Goal: Communication & Community: Answer question/provide support

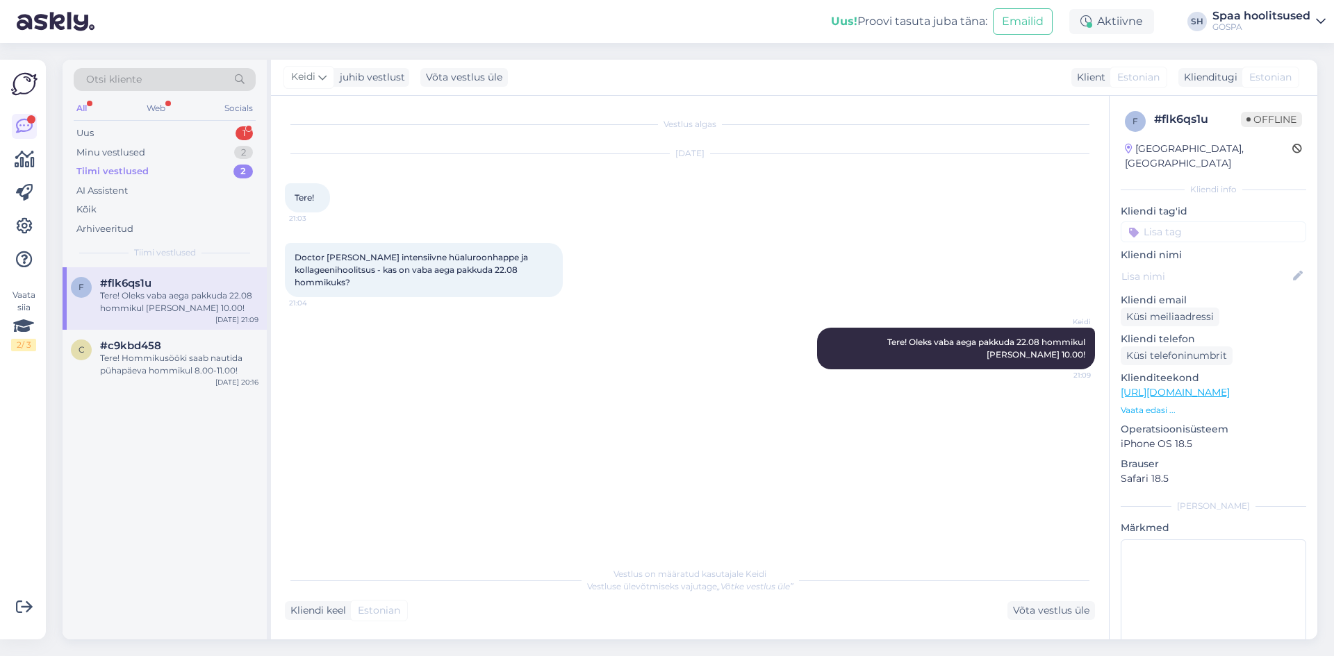
click at [113, 170] on div "Tiimi vestlused" at bounding box center [112, 172] width 72 height 14
click at [124, 151] on div "Minu vestlused" at bounding box center [110, 153] width 69 height 14
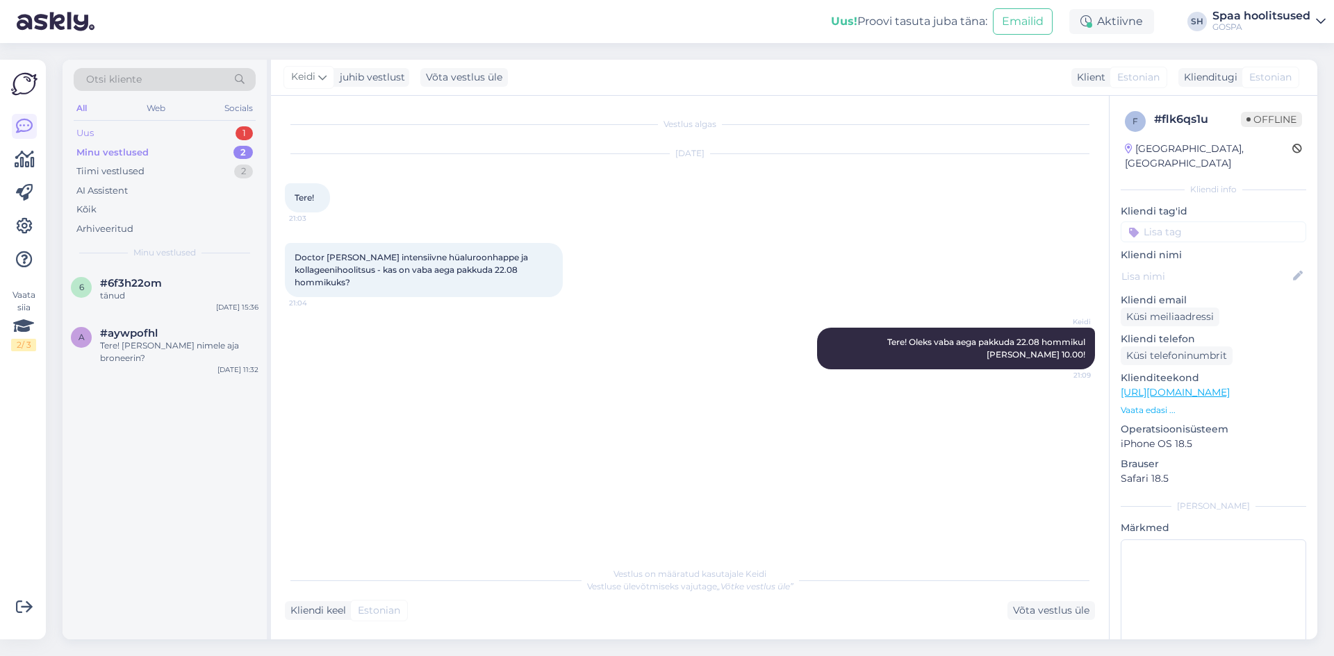
click at [90, 133] on div "Uus" at bounding box center [84, 133] width 17 height 14
click at [90, 133] on div "Uus" at bounding box center [85, 133] width 18 height 14
click at [122, 287] on span "#khogvf7d" at bounding box center [129, 283] width 59 height 13
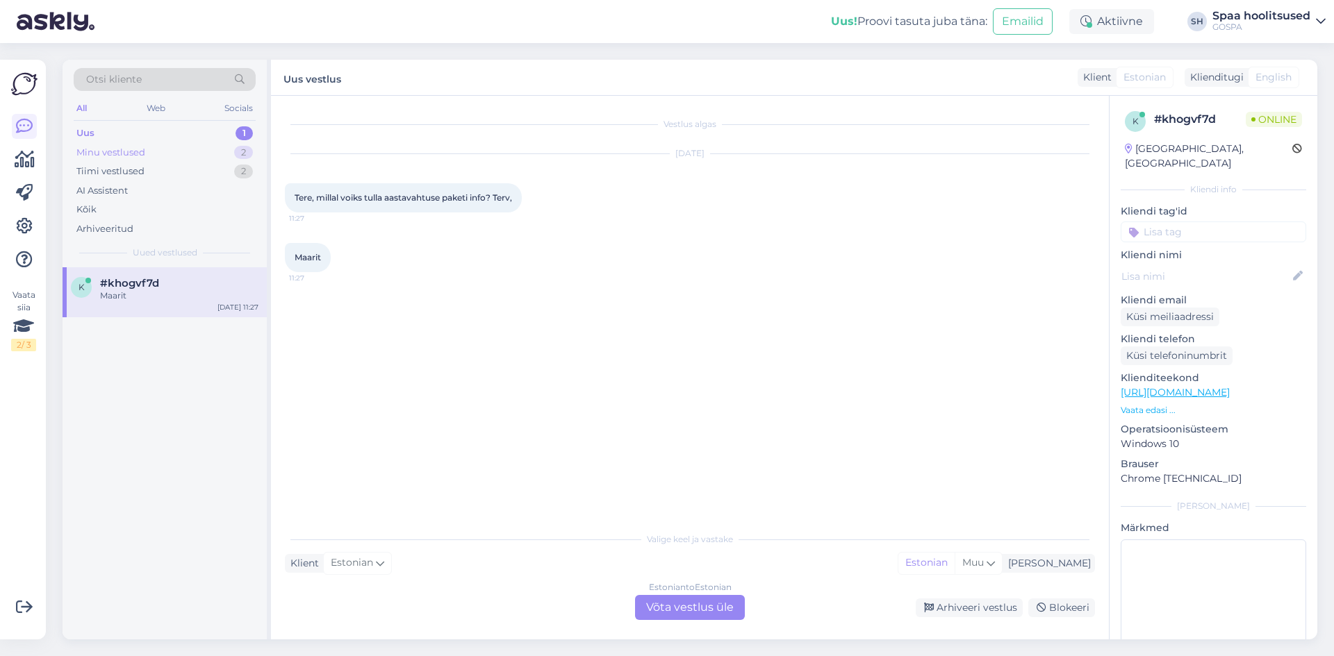
click at [109, 149] on div "Minu vestlused" at bounding box center [110, 153] width 69 height 14
click at [114, 279] on span "#6f3h22om" at bounding box center [131, 283] width 62 height 13
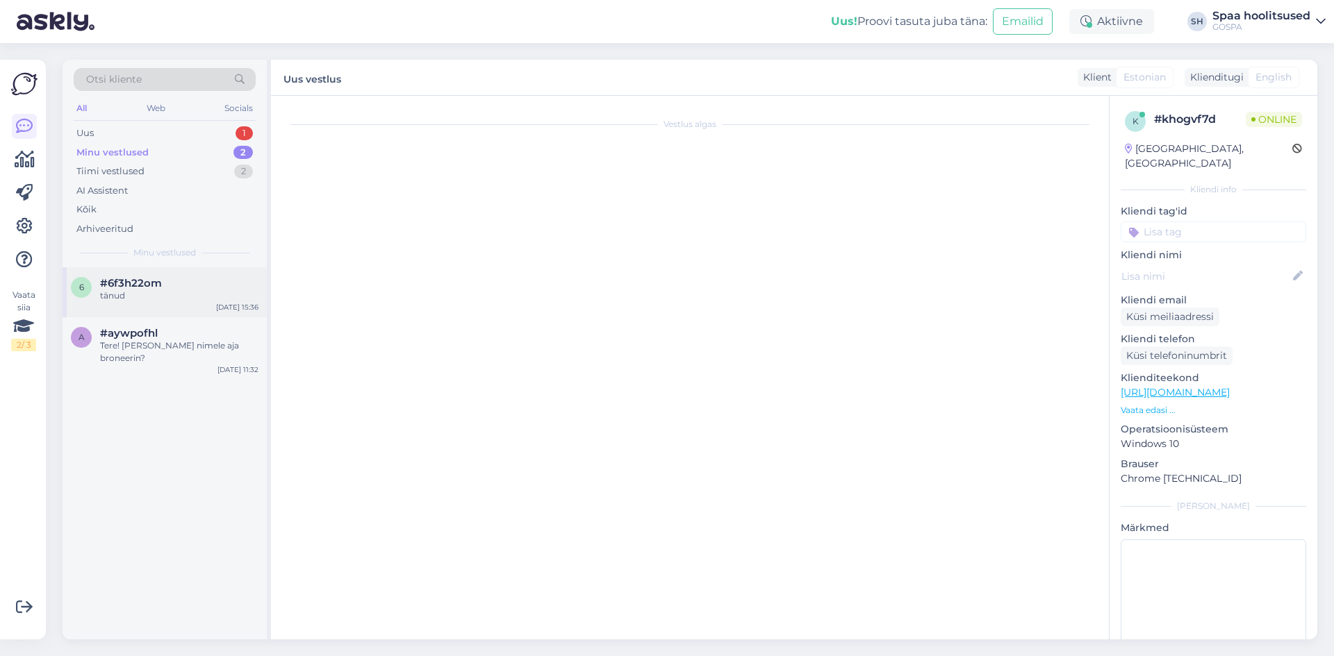
scroll to position [323, 0]
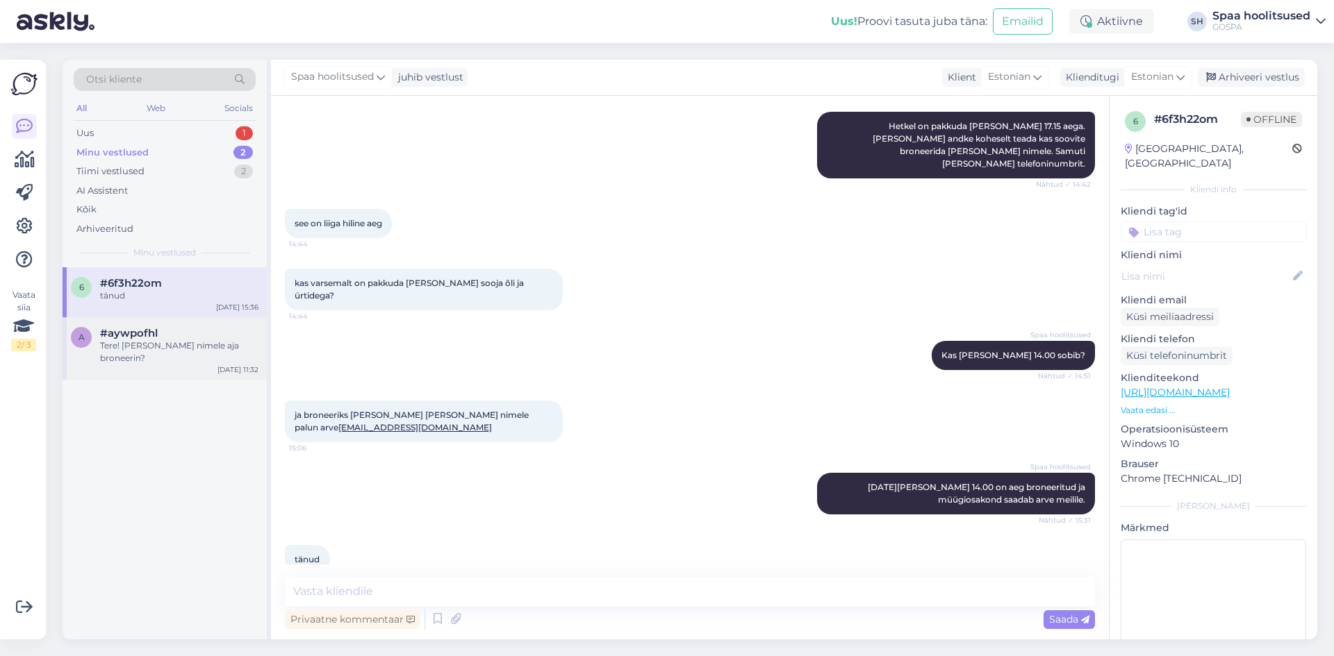
click at [143, 345] on div "Tere! [PERSON_NAME] nimele aja broneerin?" at bounding box center [179, 352] width 158 height 25
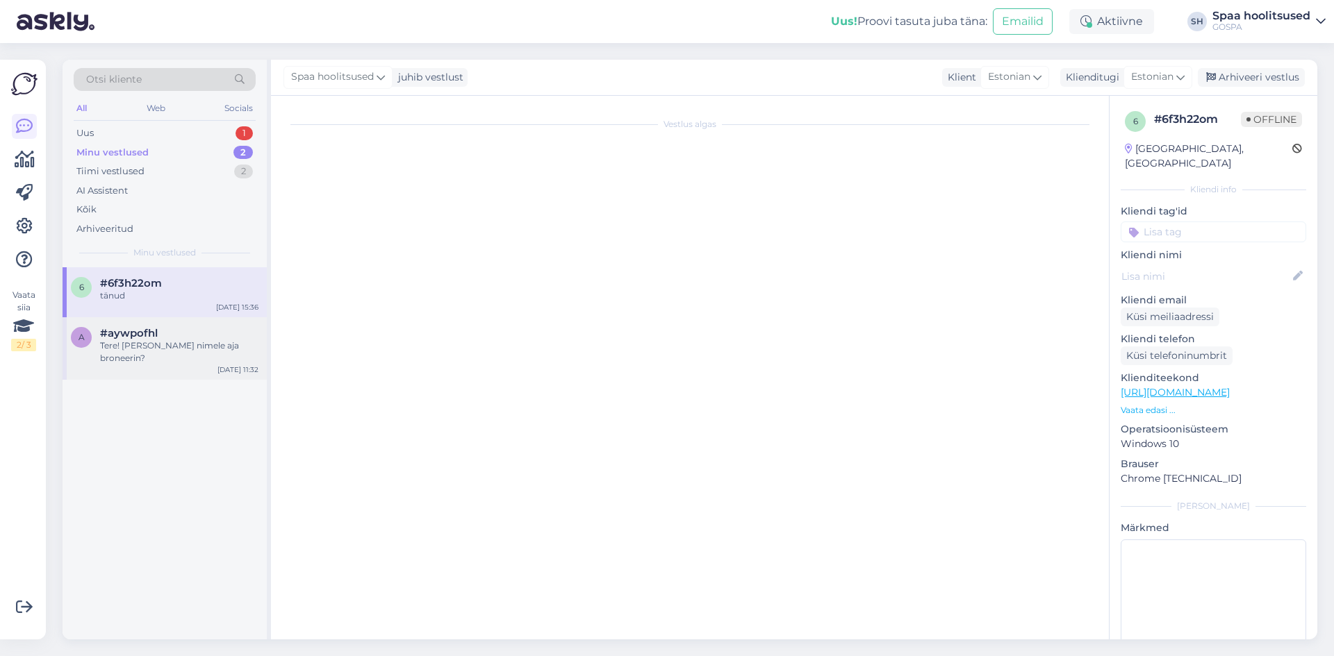
scroll to position [0, 0]
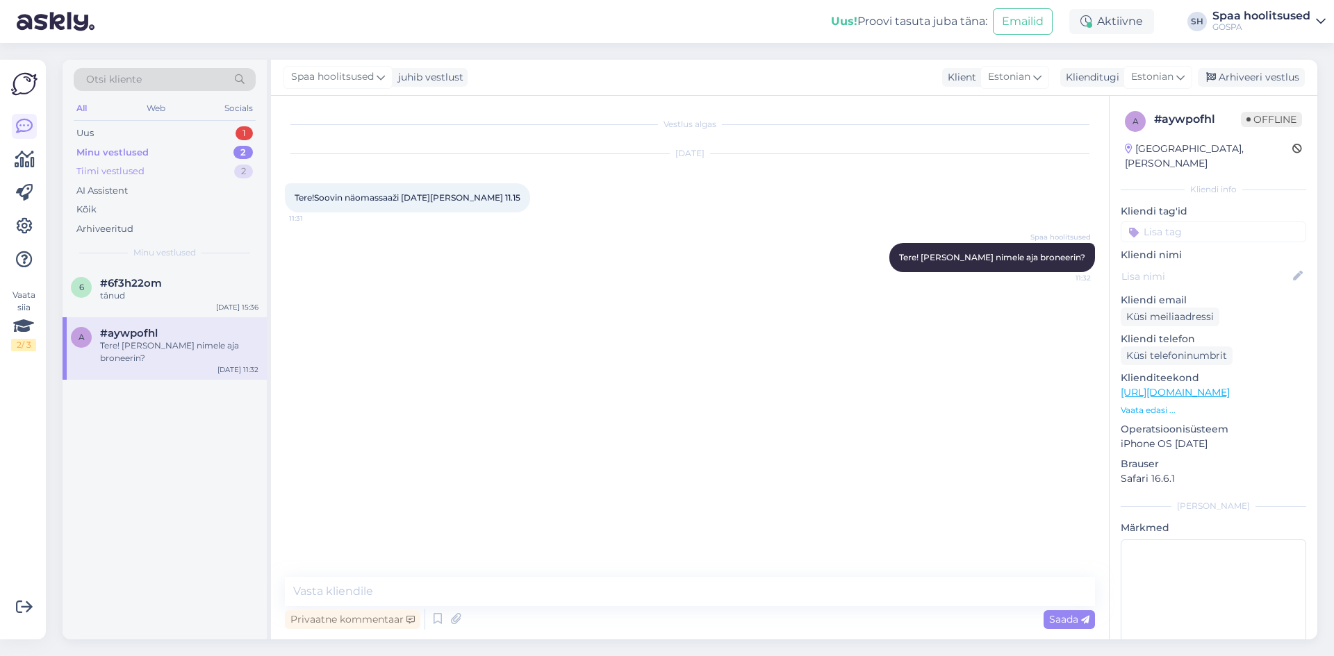
click at [113, 169] on div "Tiimi vestlused" at bounding box center [110, 172] width 68 height 14
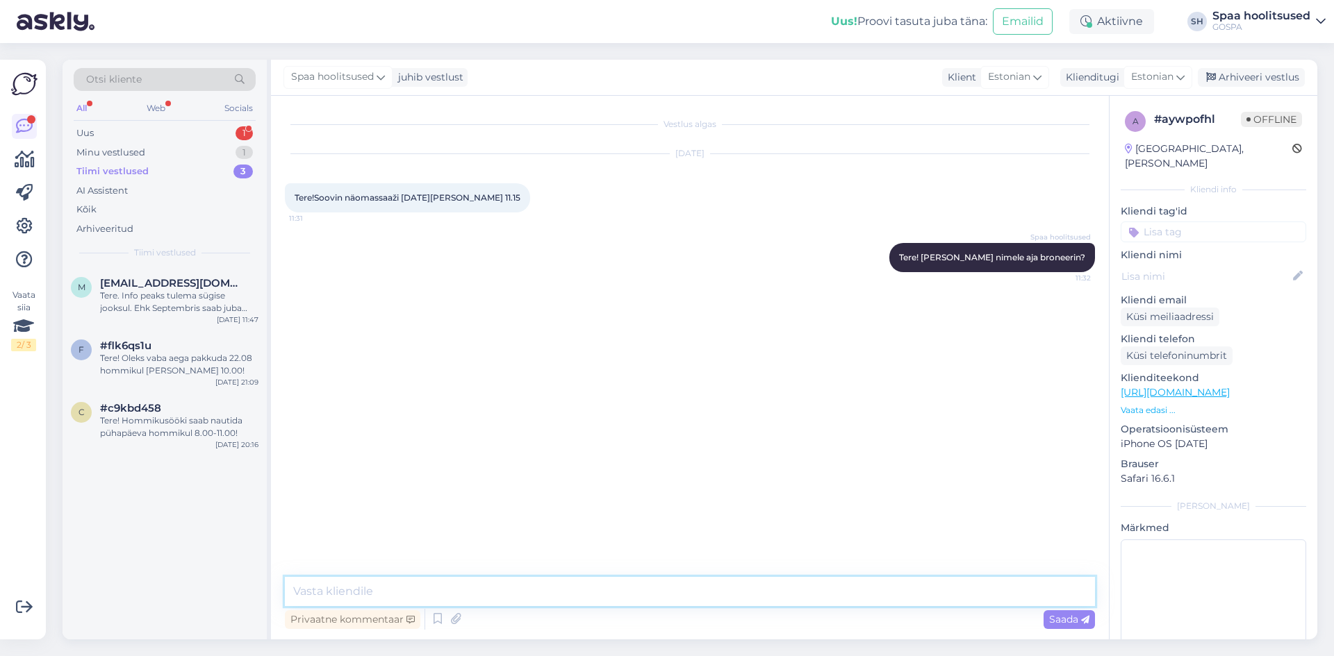
click at [320, 590] on textarea at bounding box center [690, 591] width 810 height 29
click at [85, 131] on div "Uus" at bounding box center [84, 133] width 17 height 14
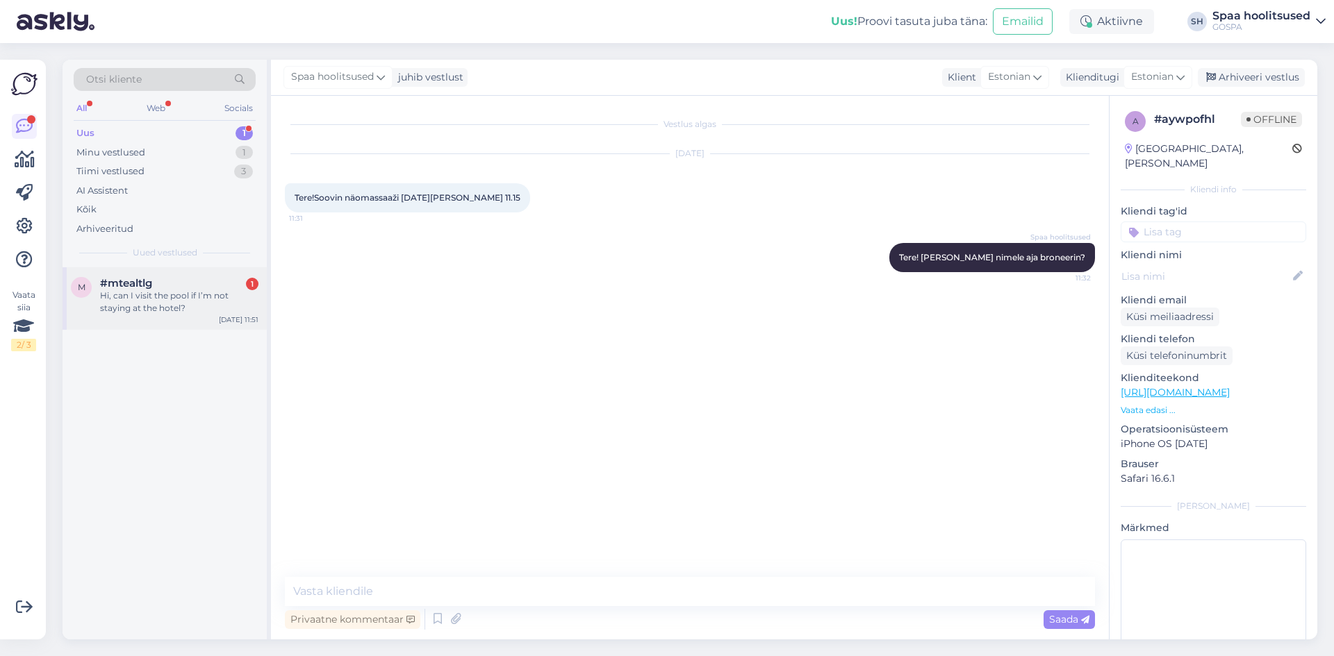
click at [160, 300] on div "Hi, can I visit the pool if I’m not staying at the hotel?" at bounding box center [179, 302] width 158 height 25
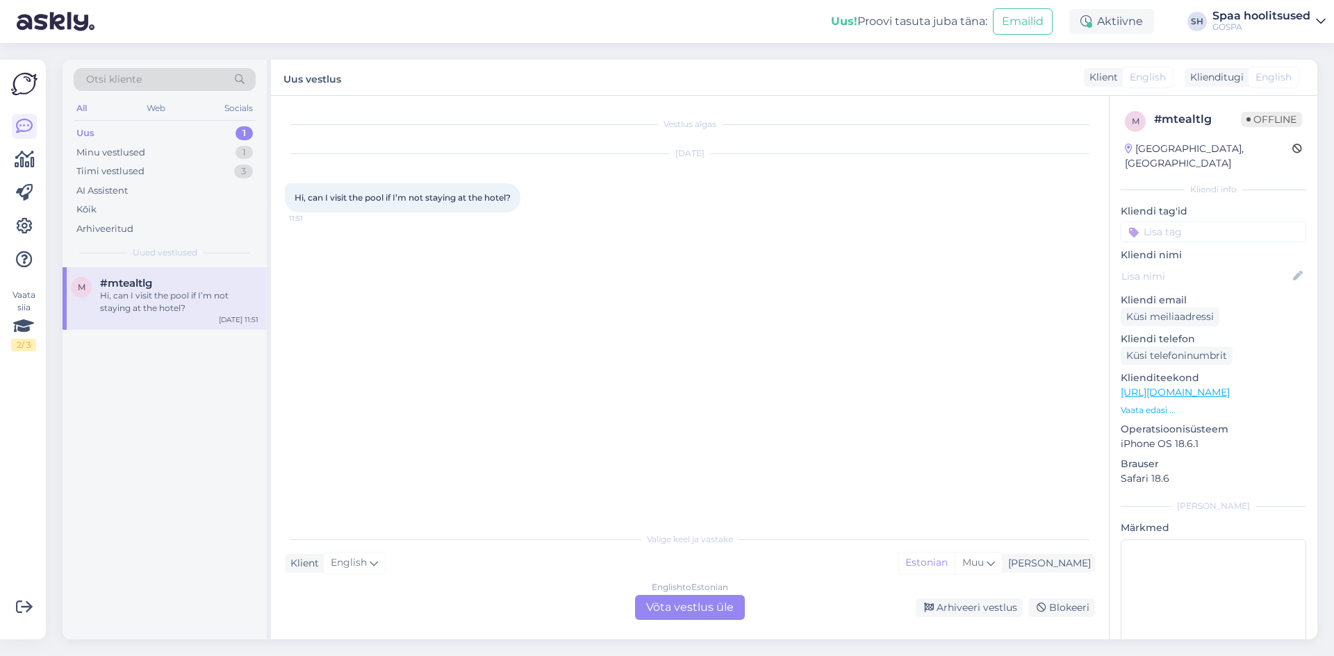
click at [668, 605] on div "English to Estonian Võta vestlus üle" at bounding box center [690, 607] width 110 height 25
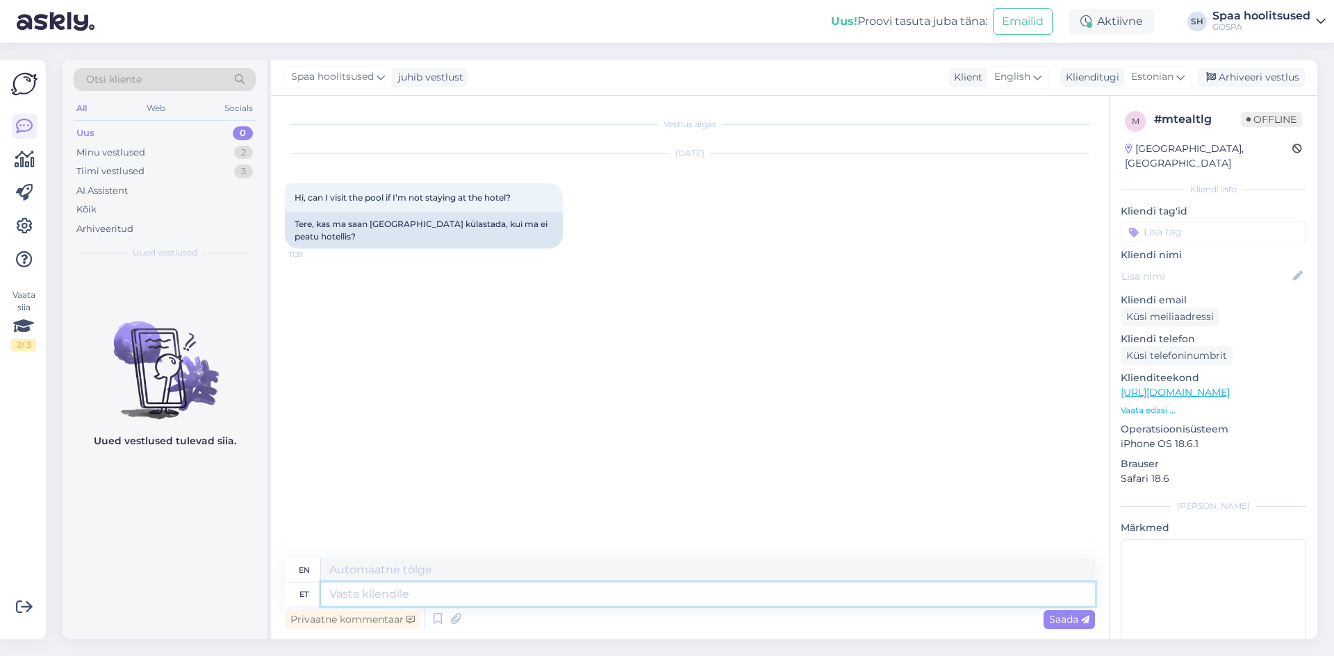
click at [345, 597] on textarea at bounding box center [708, 595] width 774 height 24
type textarea "Tere!"
type textarea "Hello!"
type textarea "Tere! [GEOGRAPHIC_DATA]"
type textarea "Hello! Yes"
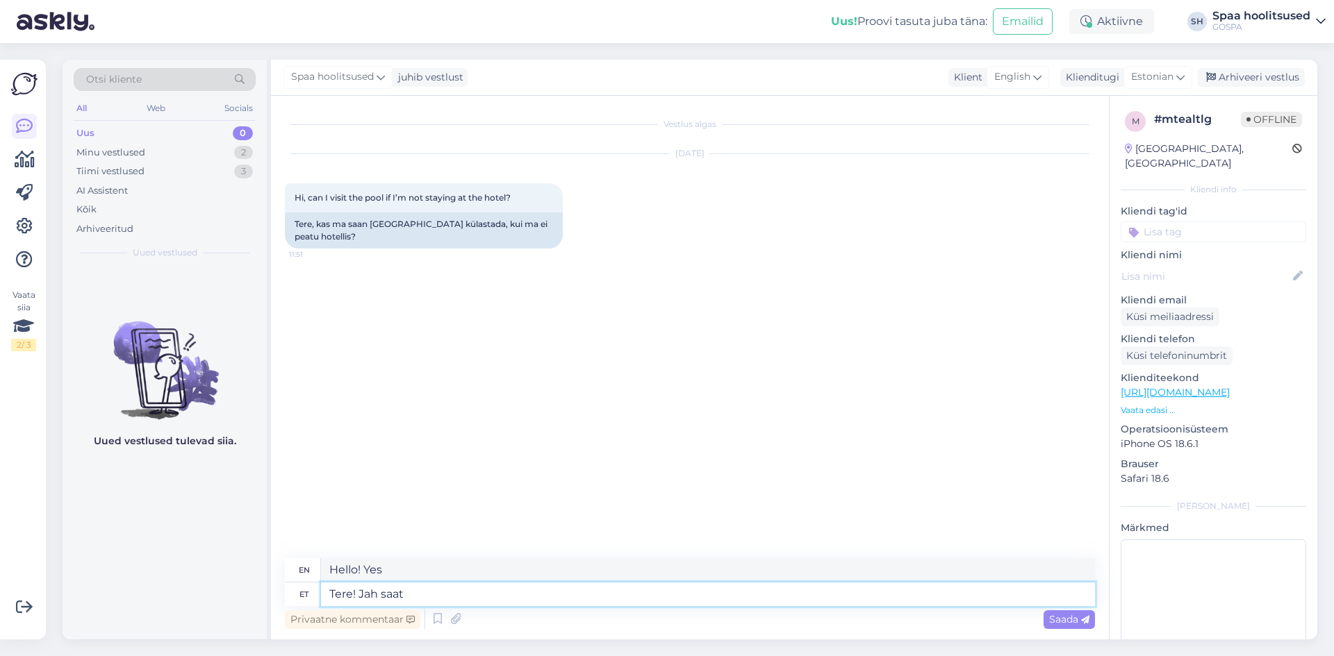
type textarea "Tere! Jah saate"
type textarea "Hello! Yes you can"
type textarea "Tere! Jah saate,"
type textarea "Hello! Yes you can,"
type textarea "Tere! Jah saate."
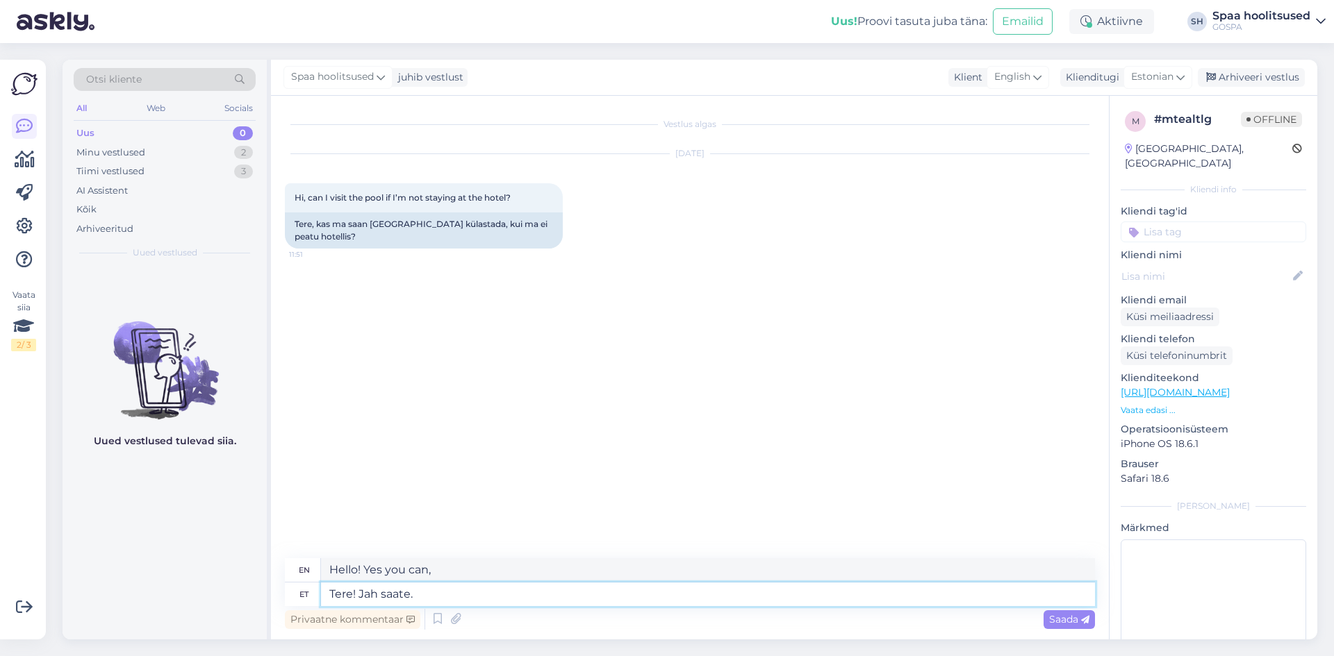
type textarea "Hello! Yes, you can."
paste textarea "Saunade ja basseinide külastus R-P, suvel ja koolivaheajal - päevapilet täiskas…"
type textarea "Tere! Jah saate.Saunade ja basseinide külastus R-P, suvel ja koolivaheajal - pä…"
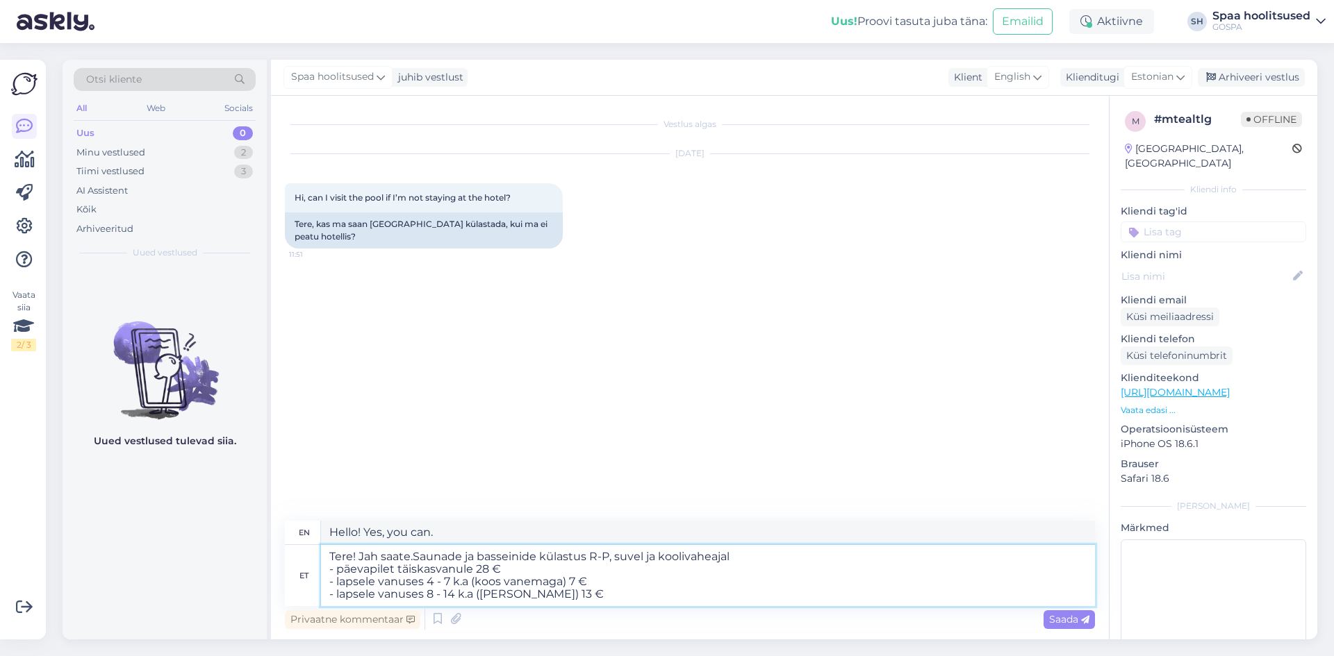
type textarea "Hello! Yes saate.Saunade Visiting saunas and swimming pools in [GEOGRAPHIC_DATA…"
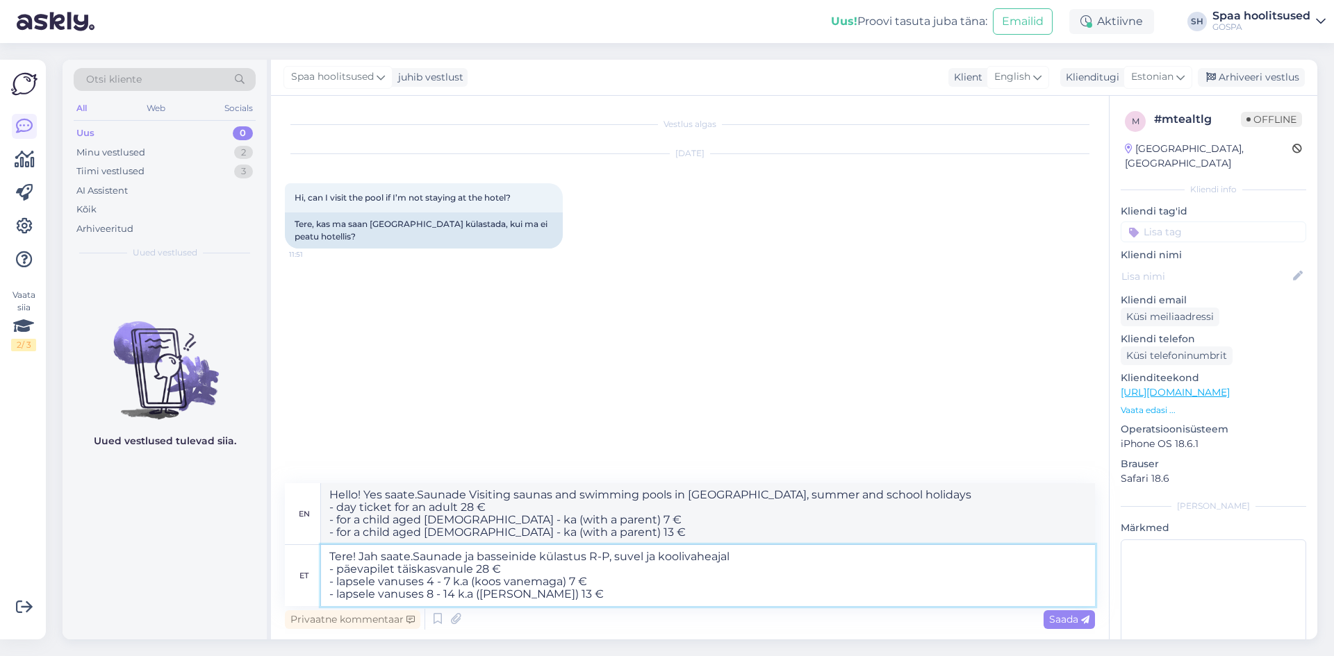
click at [416, 555] on textarea "Tere! Jah saate.Saunade ja basseinide külastus R-P, suvel ja koolivaheajal - pä…" at bounding box center [708, 575] width 774 height 61
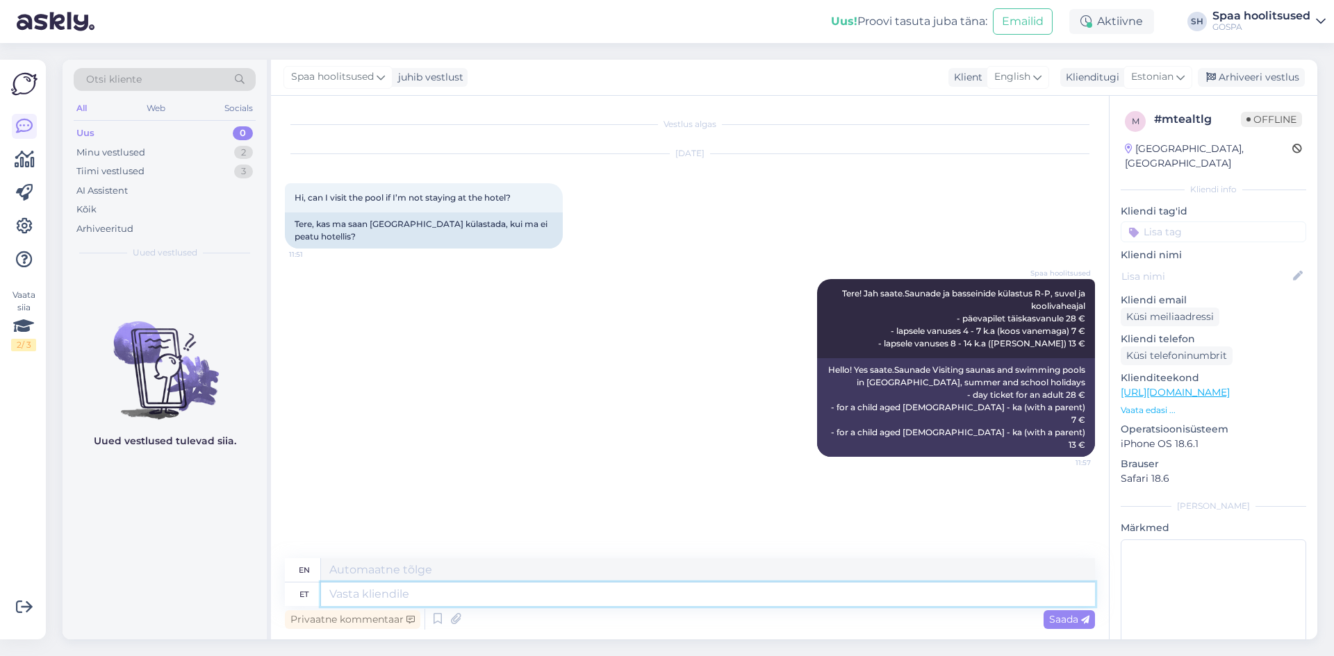
click at [338, 597] on textarea at bounding box center [708, 595] width 774 height 24
paste textarea "BASSEINID ja SAUNAD : hotelli I korrusel on avatud iga päev 8:00-21:00."
type textarea "BASSEINID ja SAUNAD : hotelli I korrusel on avatud iga päev 8:00-21:00."
type textarea "POOLS and SAUNAS: on the first floor of the hotel are open every day from 8:00 …"
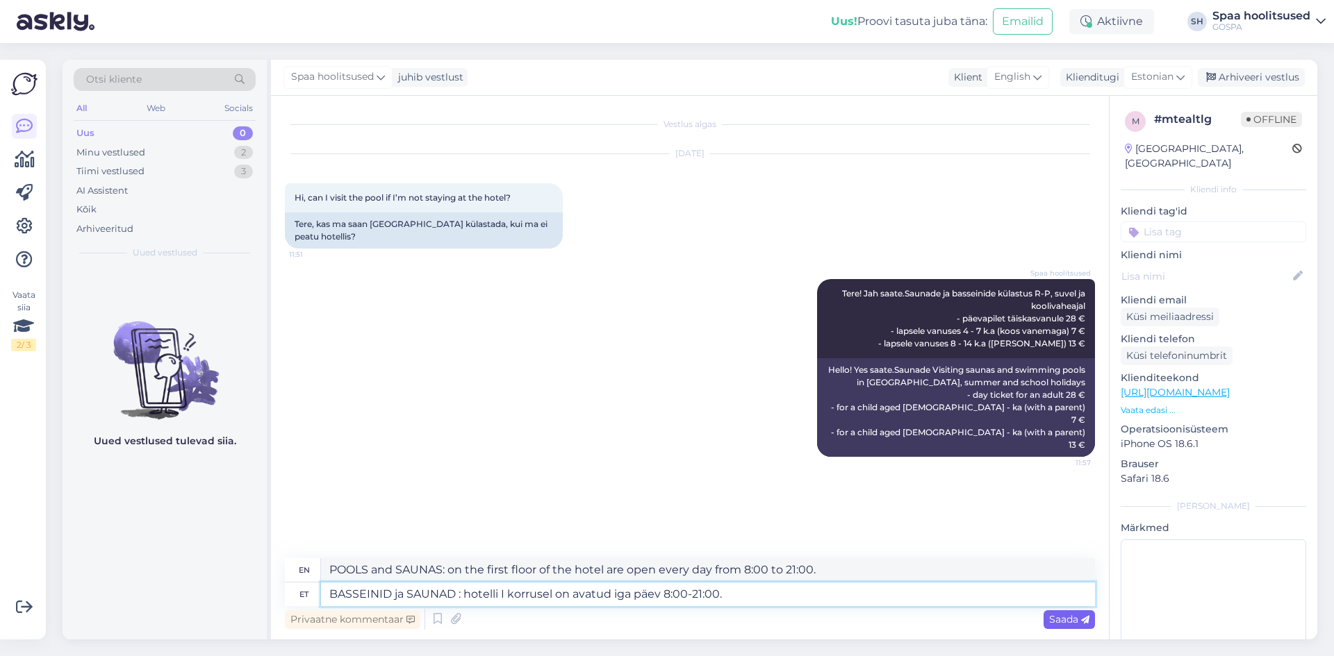
type textarea "BASSEINID ja SAUNAD : hotelli I korrusel on avatud iga päev 8:00-21:00."
click at [1064, 619] on span "Saada" at bounding box center [1069, 619] width 40 height 13
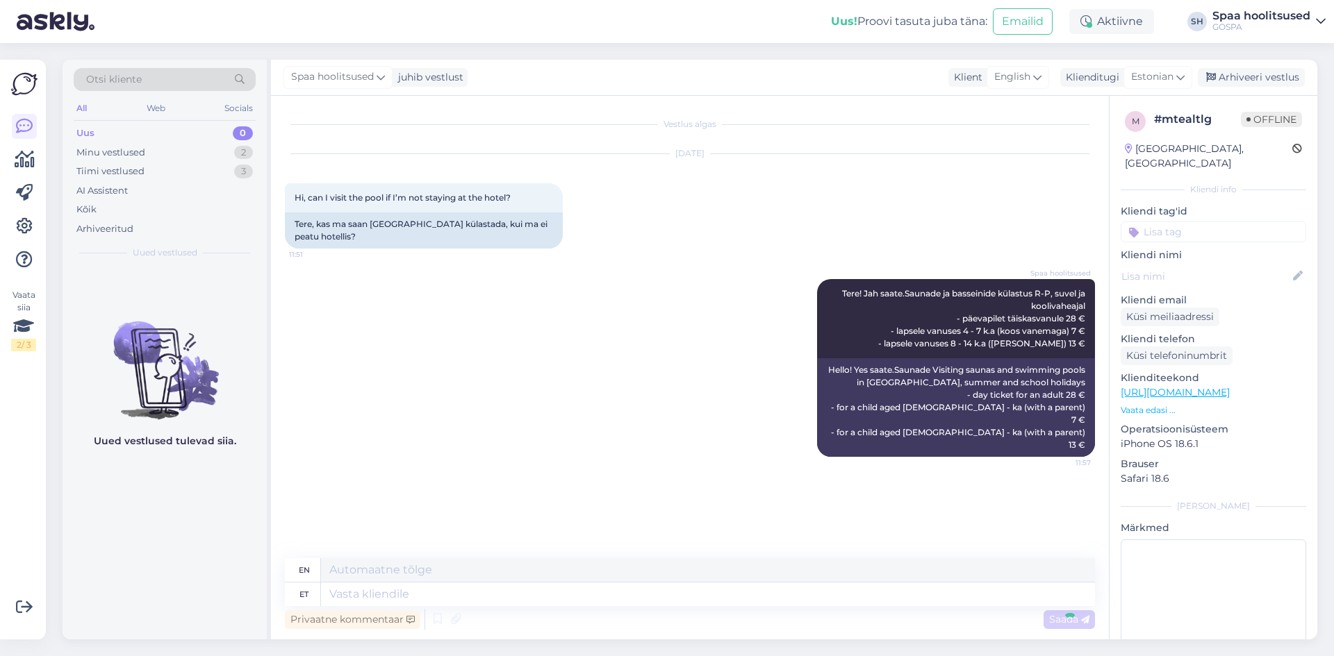
scroll to position [10, 0]
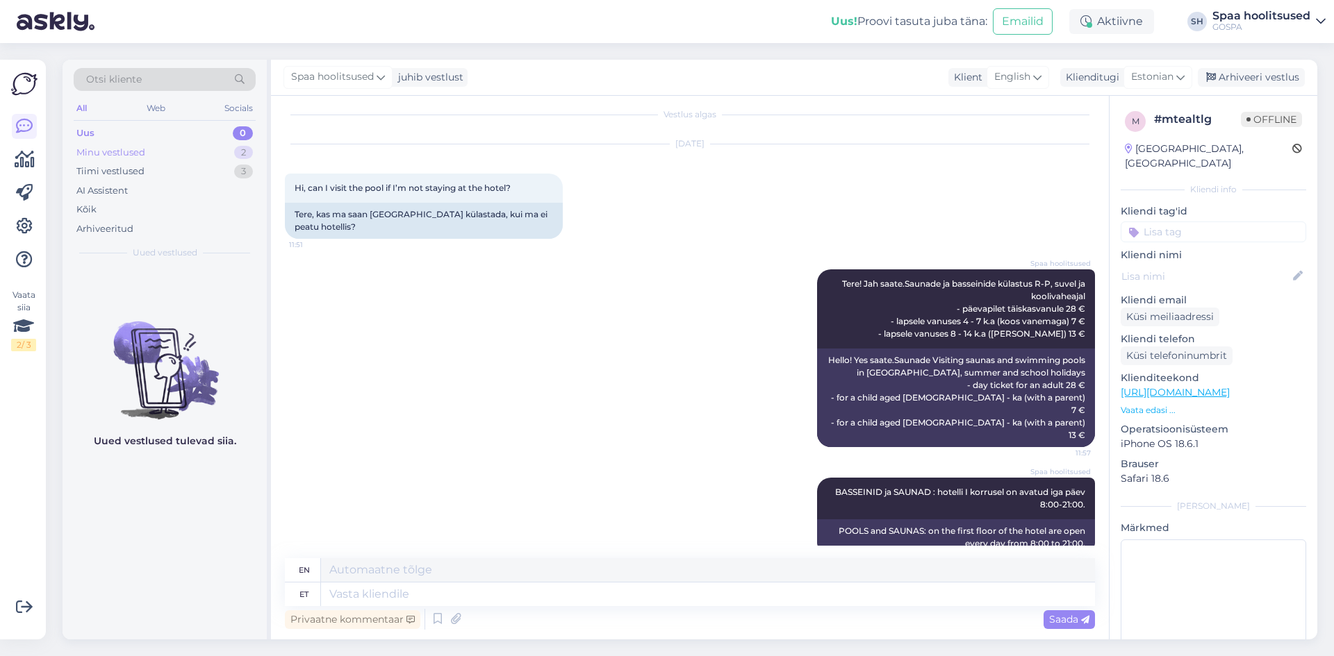
click at [126, 151] on div "Minu vestlused" at bounding box center [110, 153] width 69 height 14
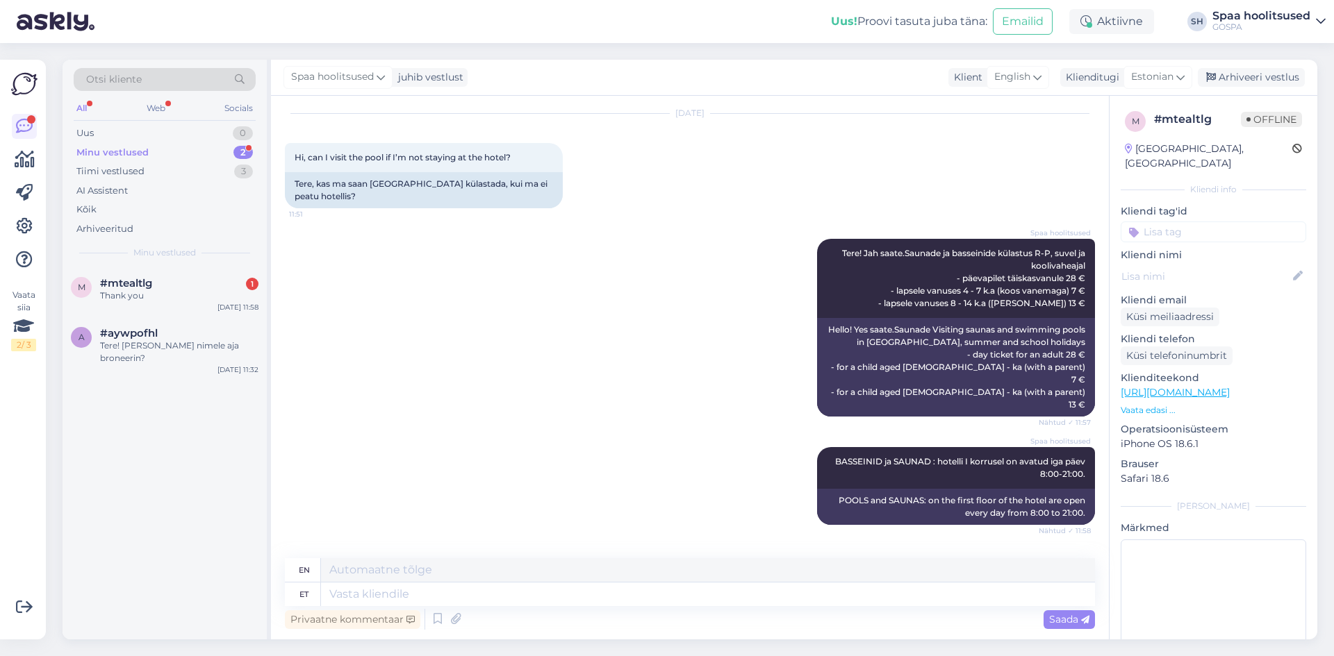
scroll to position [0, 0]
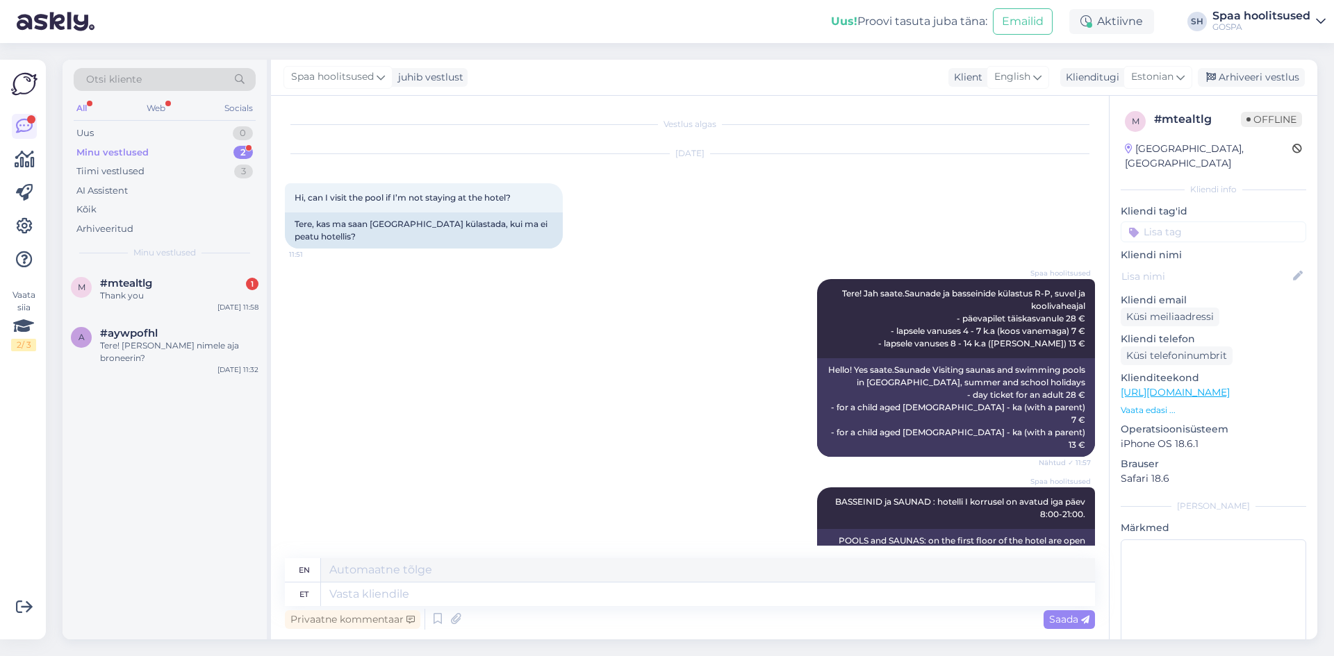
click at [117, 148] on div "Minu vestlused" at bounding box center [112, 153] width 72 height 14
click at [154, 292] on div "Thank you" at bounding box center [179, 296] width 158 height 13
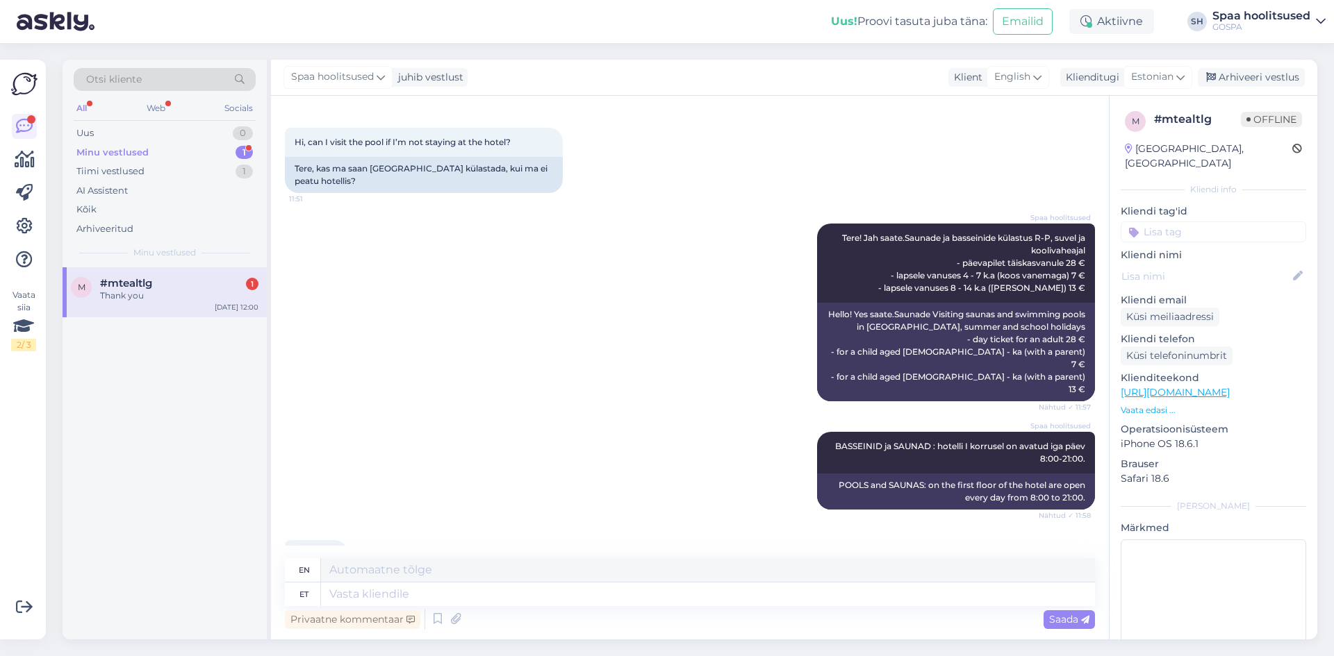
scroll to position [24, 0]
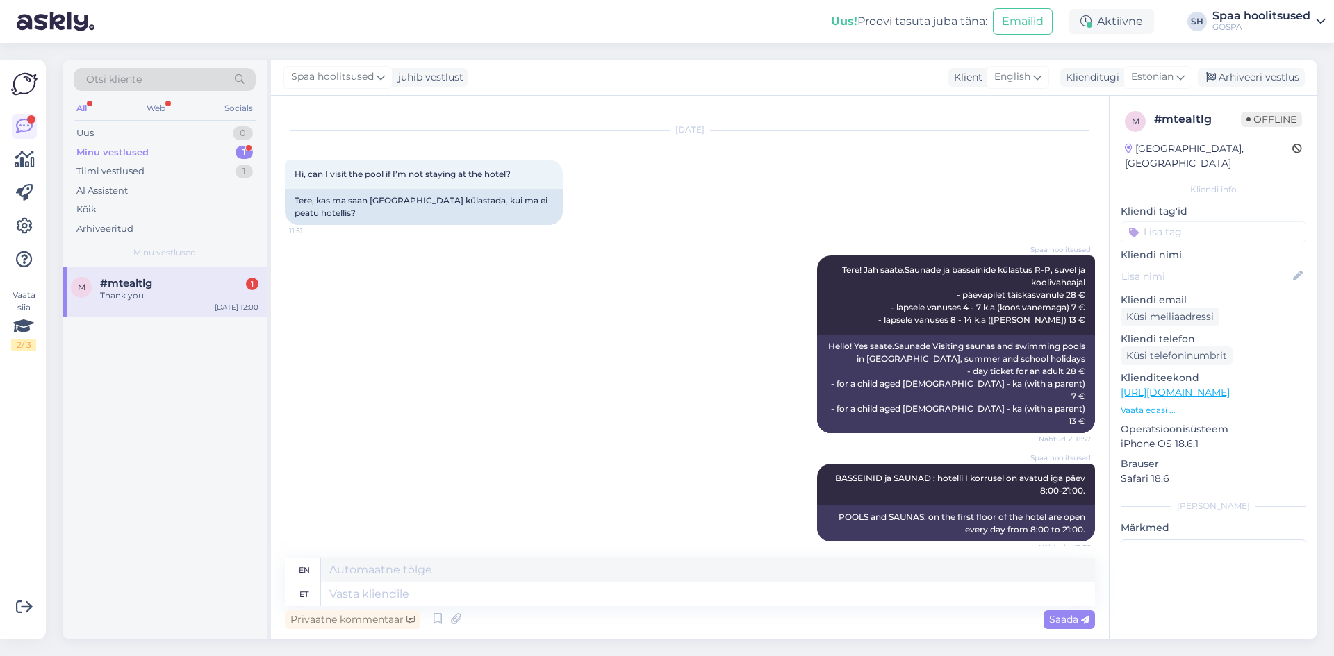
click at [126, 154] on div "Minu vestlused" at bounding box center [112, 153] width 72 height 14
click at [129, 277] on span "#mtealtlg" at bounding box center [126, 283] width 52 height 13
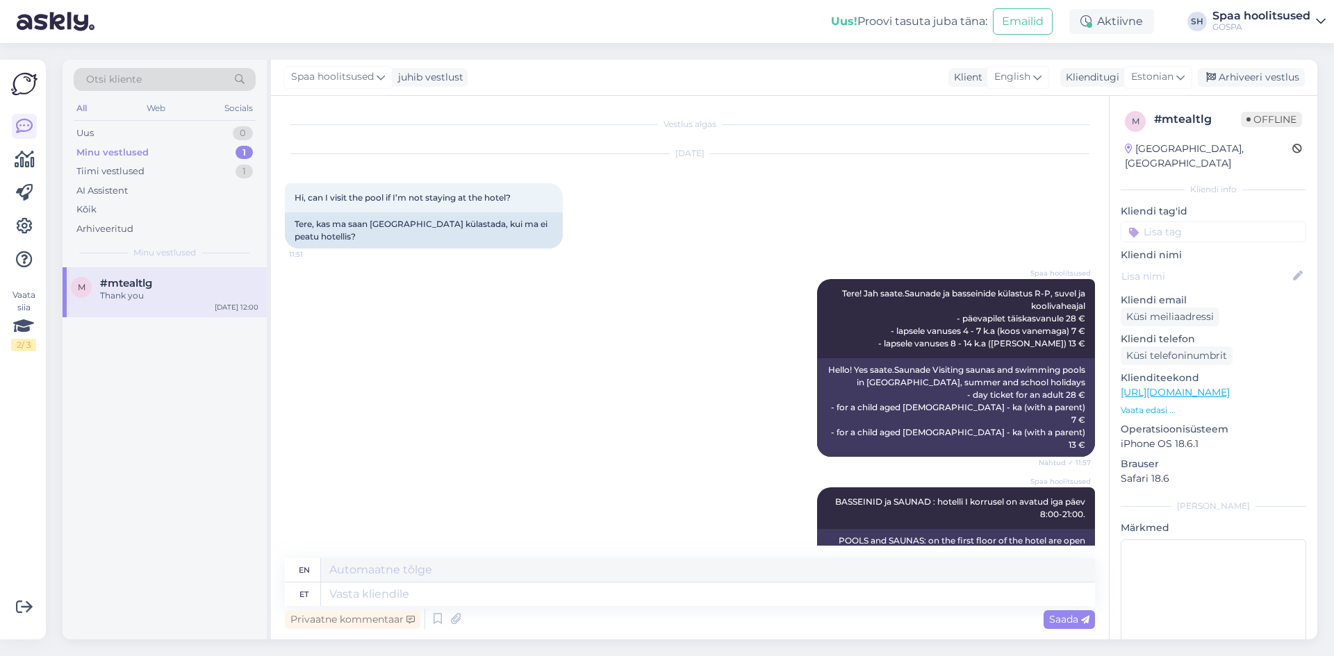
click at [622, 606] on div "Privaatne kommentaar Saada" at bounding box center [690, 619] width 810 height 26
click at [622, 603] on textarea at bounding box center [708, 595] width 774 height 24
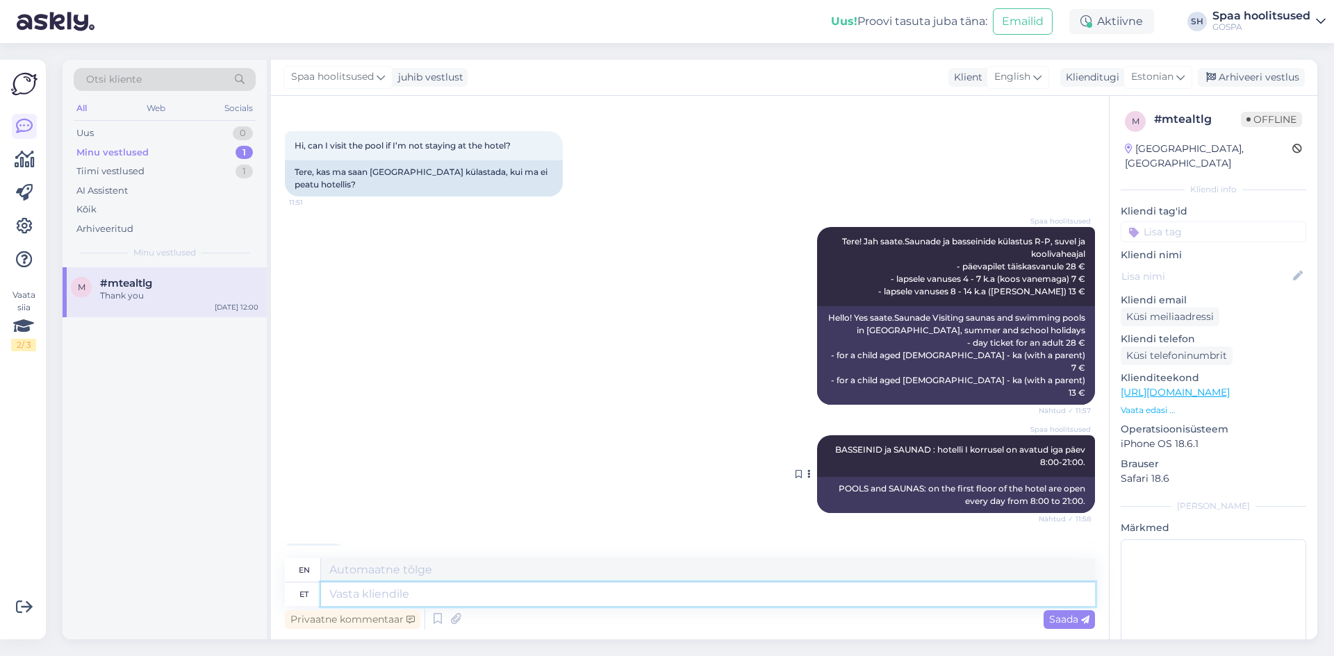
scroll to position [93, 0]
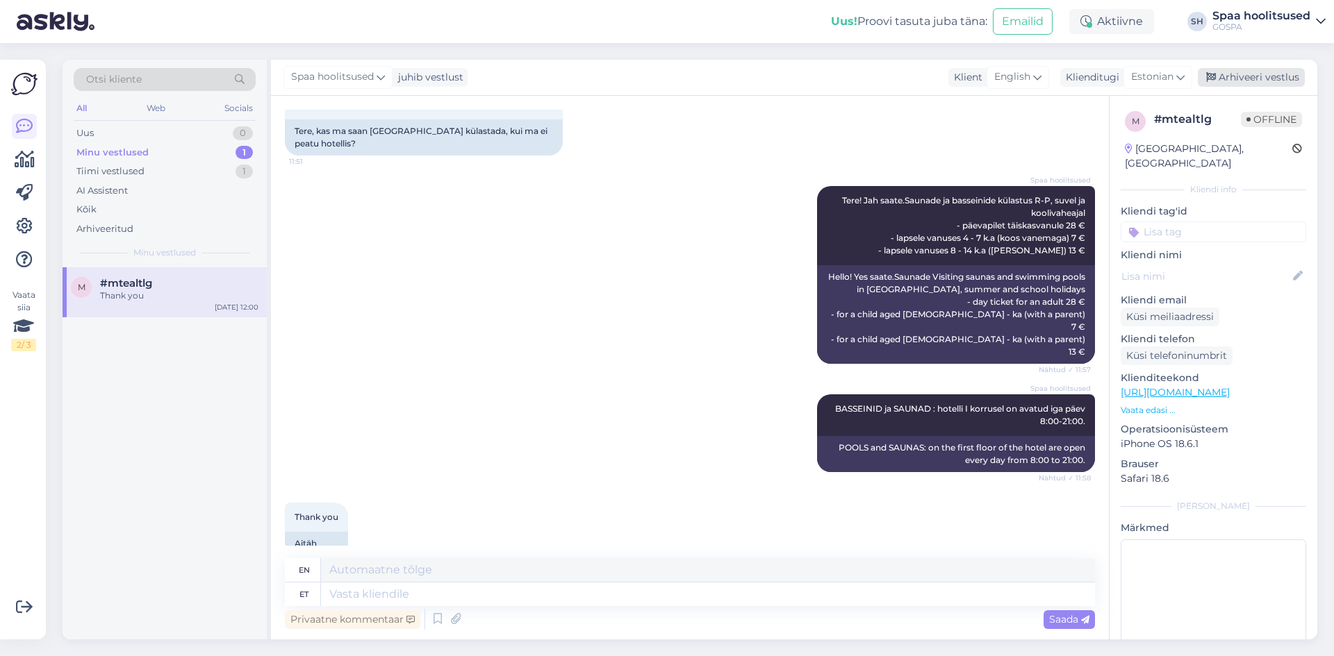
click at [1253, 78] on div "Arhiveeri vestlus" at bounding box center [1250, 77] width 107 height 19
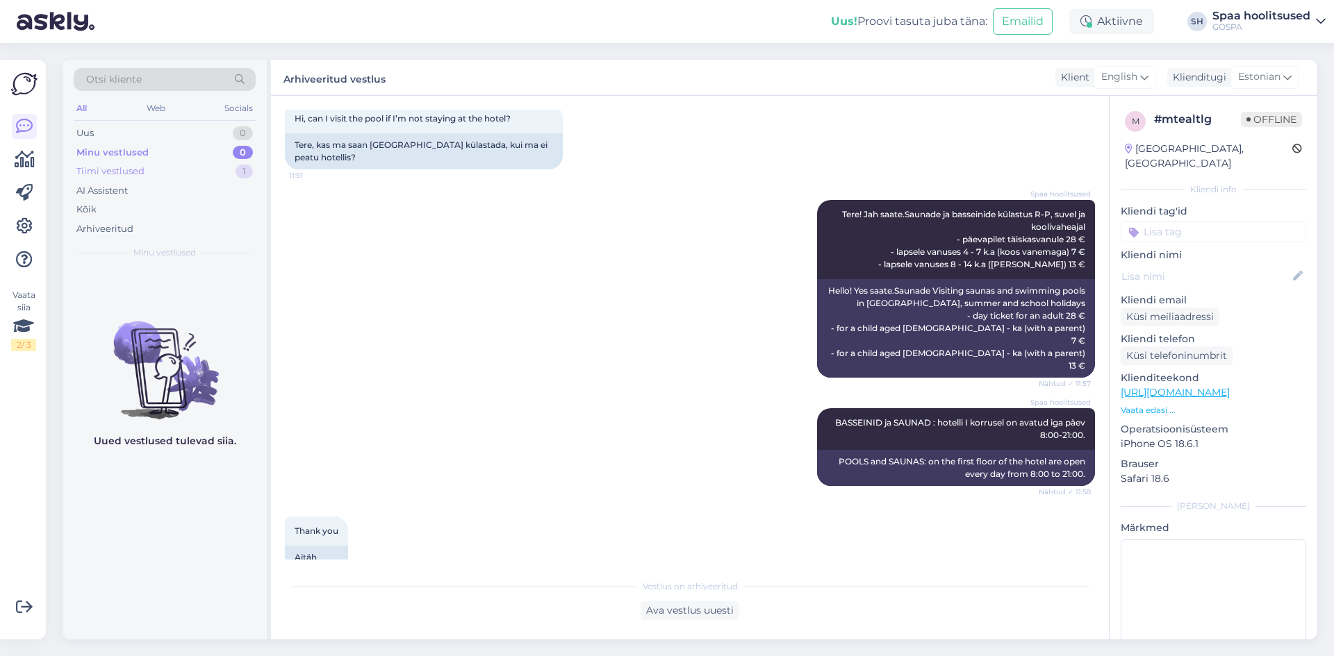
click at [126, 173] on div "Tiimi vestlused" at bounding box center [110, 172] width 68 height 14
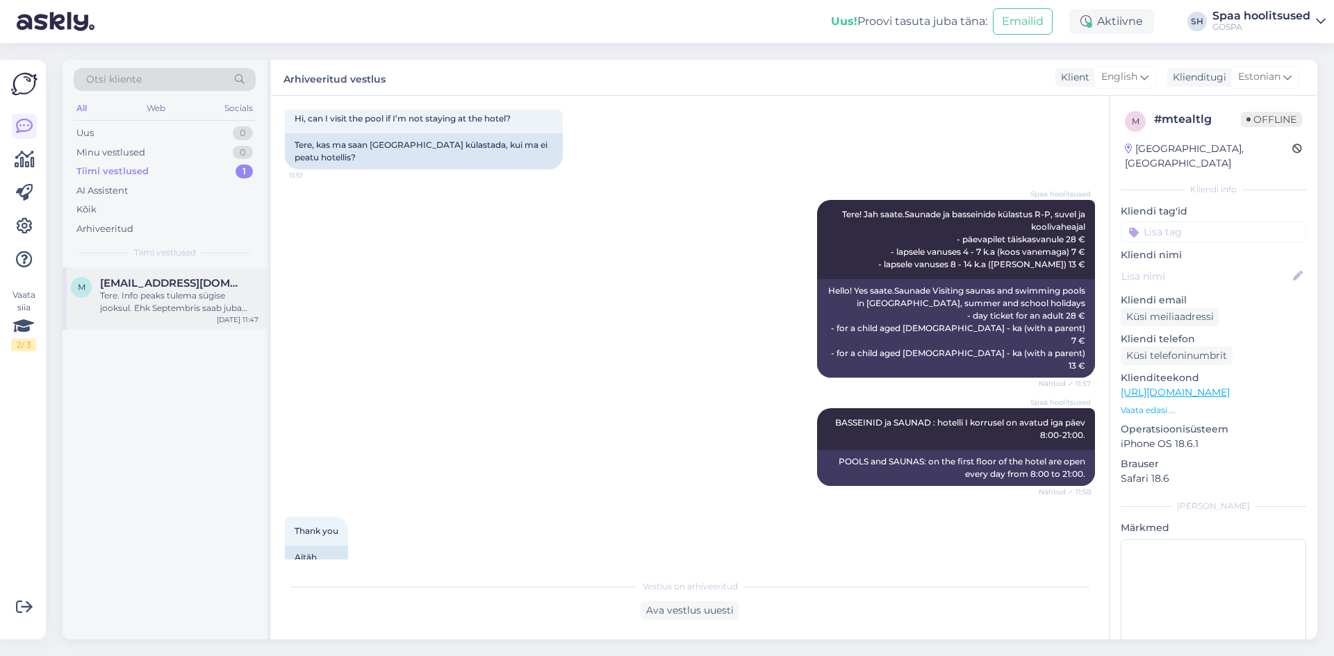
click at [143, 285] on span "[EMAIL_ADDRESS][DOMAIN_NAME]" at bounding box center [172, 283] width 144 height 13
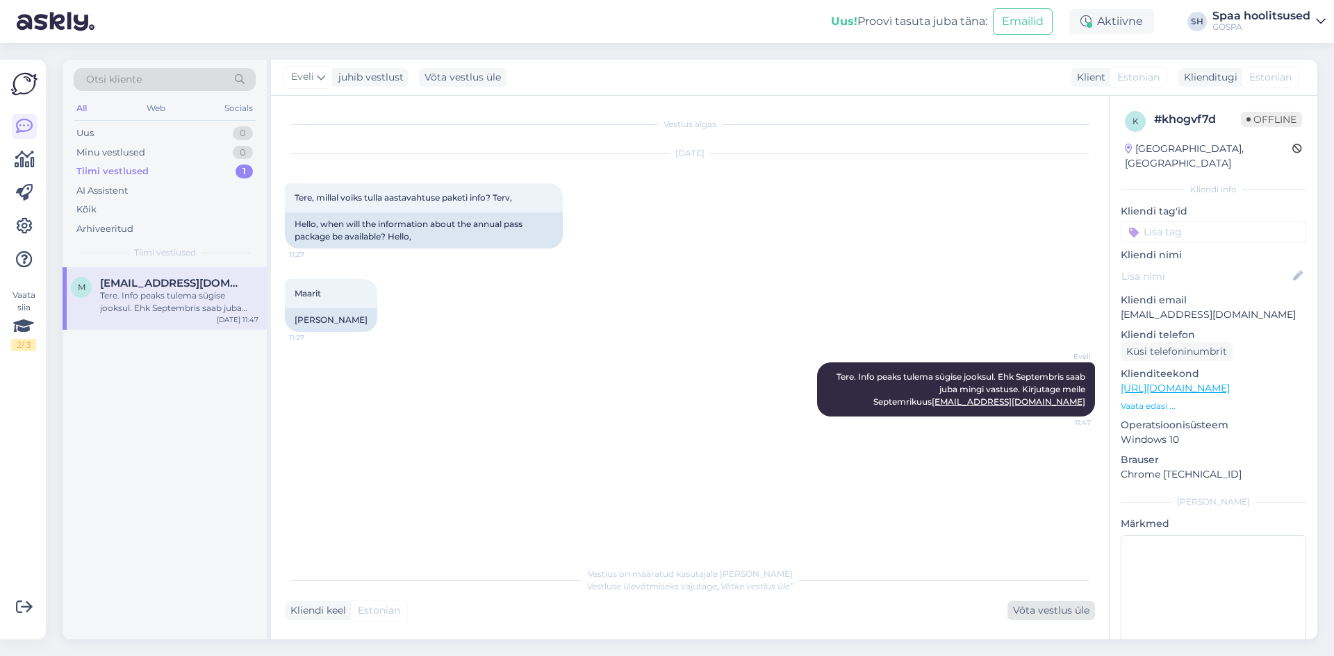
click at [1066, 617] on div "Võta vestlus üle" at bounding box center [1051, 611] width 88 height 19
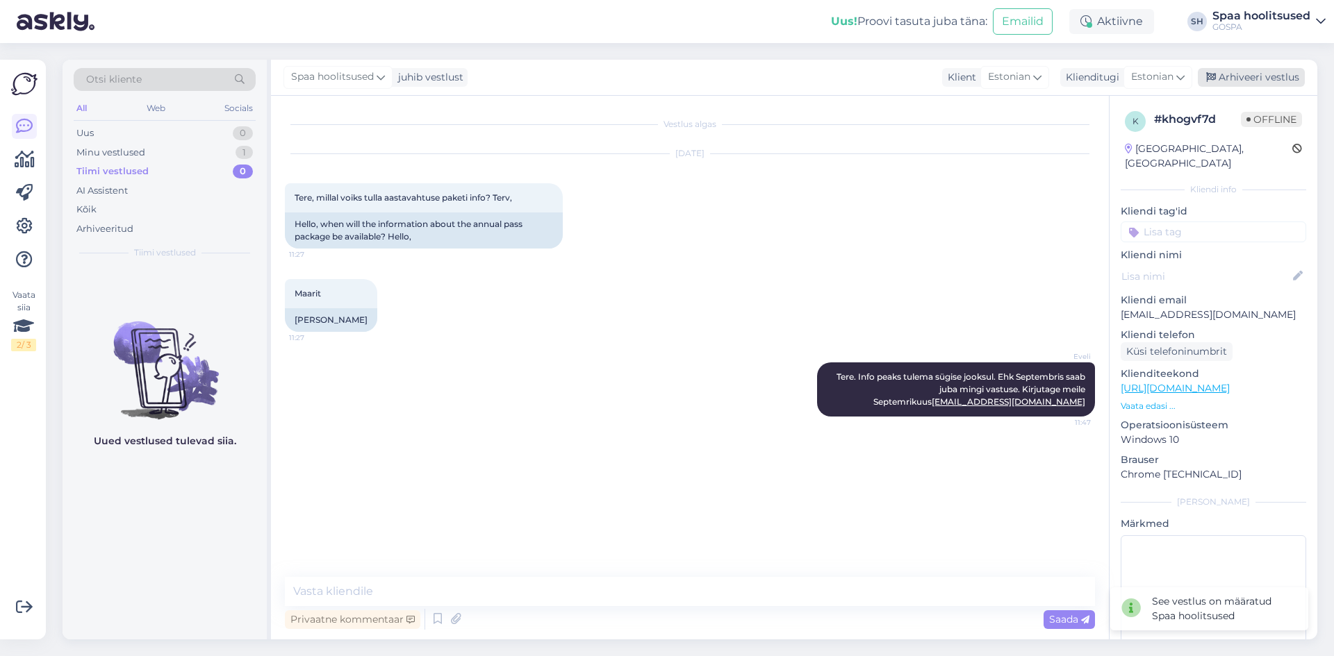
click at [1252, 72] on div "Arhiveeri vestlus" at bounding box center [1250, 77] width 107 height 19
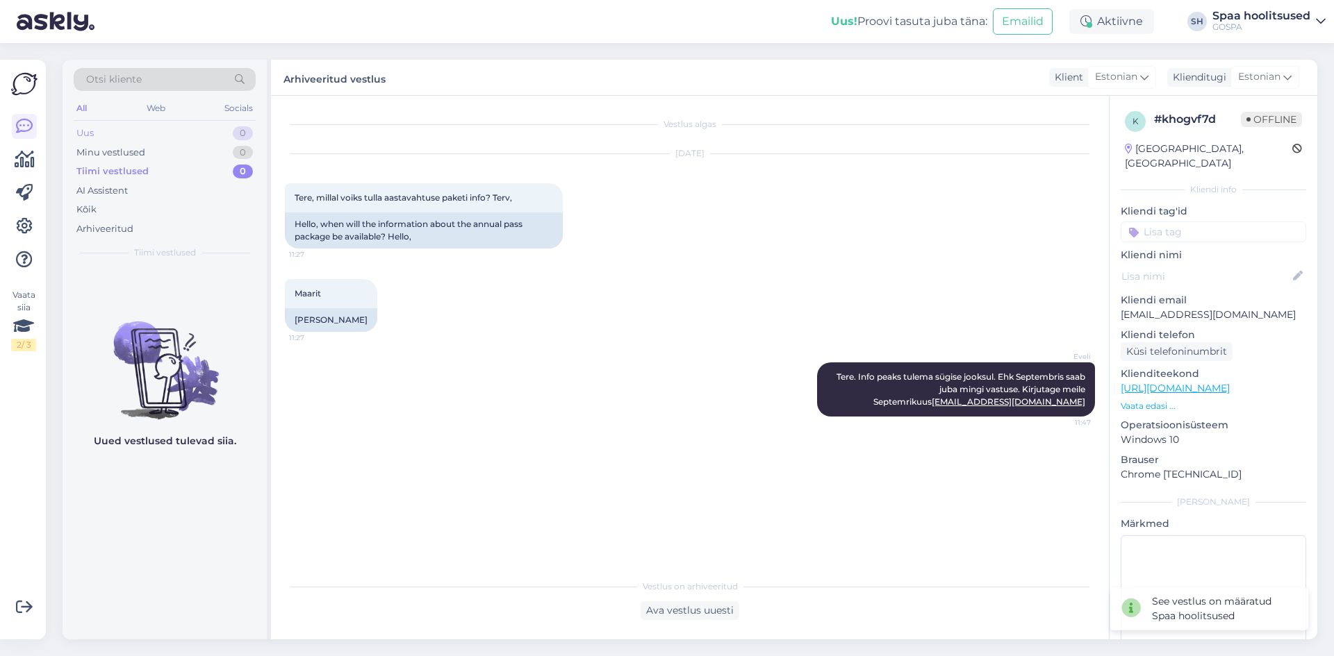
click at [166, 131] on div "Uus 0" at bounding box center [165, 133] width 182 height 19
